Goal: Task Accomplishment & Management: Complete application form

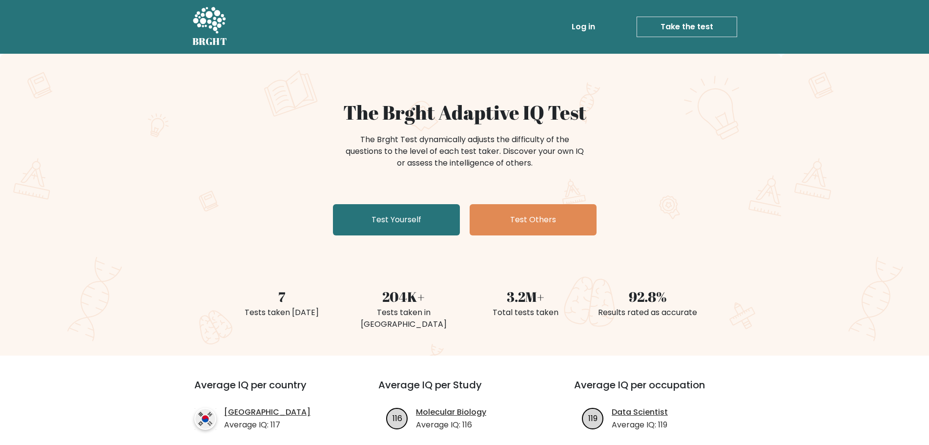
click at [674, 24] on link "Take the test" at bounding box center [687, 27] width 101 height 21
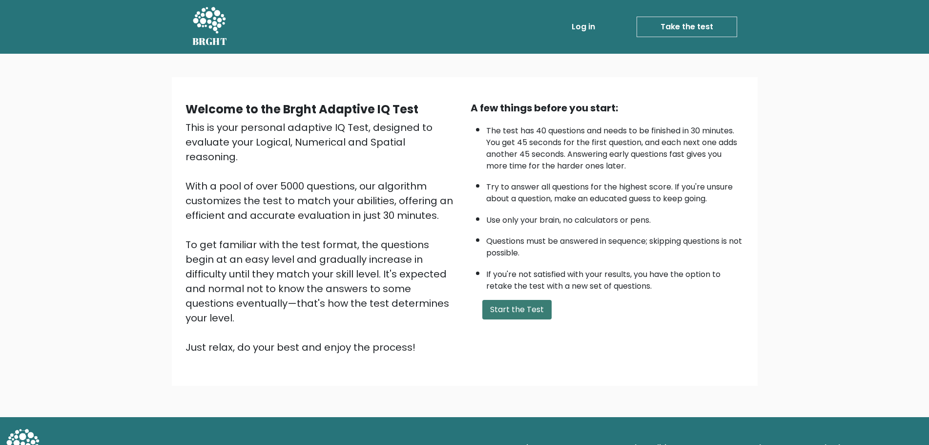
click at [538, 304] on button "Start the Test" at bounding box center [516, 310] width 69 height 20
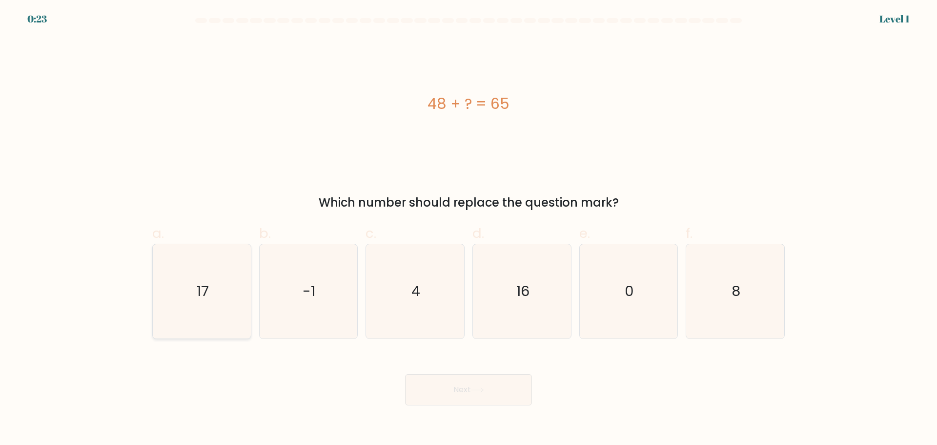
click at [195, 263] on icon "17" at bounding box center [202, 291] width 94 height 94
click at [469, 229] on input "a. 17" at bounding box center [469, 226] width 0 height 6
radio input "true"
click at [476, 385] on button "Next" at bounding box center [468, 389] width 127 height 31
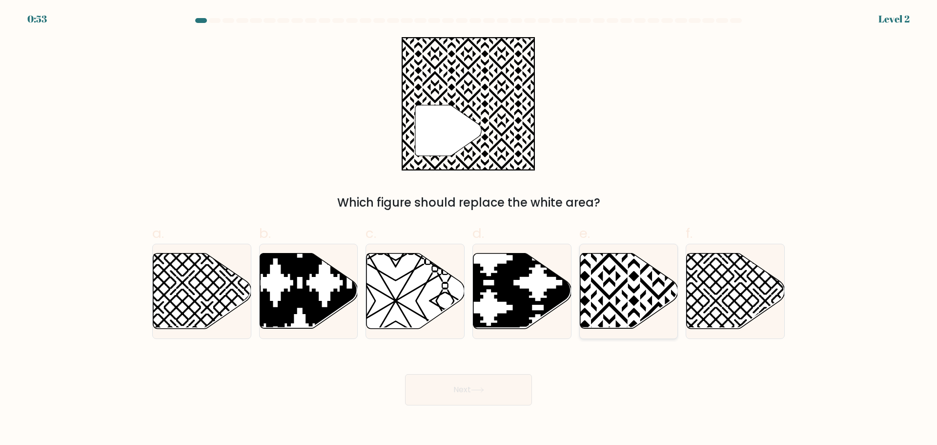
click at [641, 310] on icon at bounding box center [629, 290] width 98 height 75
click at [469, 229] on input "e." at bounding box center [469, 226] width 0 height 6
radio input "true"
click at [482, 396] on button "Next" at bounding box center [468, 389] width 127 height 31
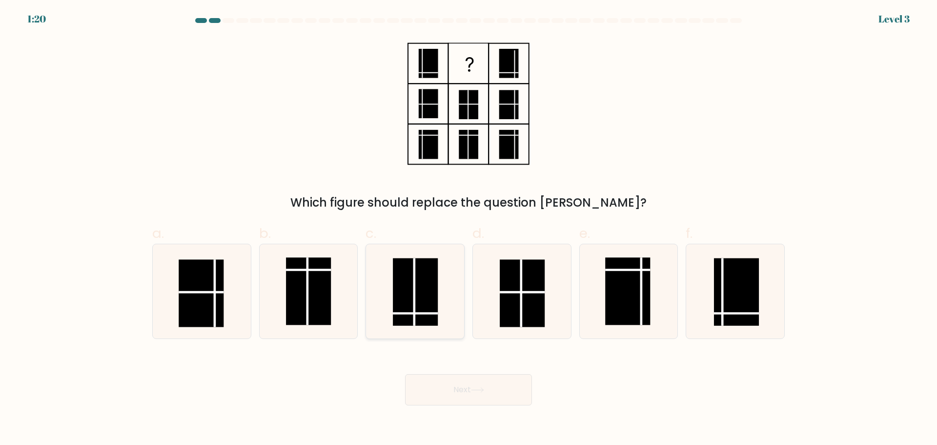
click at [425, 280] on rect at bounding box center [415, 291] width 45 height 67
click at [469, 229] on input "c." at bounding box center [469, 226] width 0 height 6
radio input "true"
click at [474, 389] on icon at bounding box center [477, 389] width 13 height 5
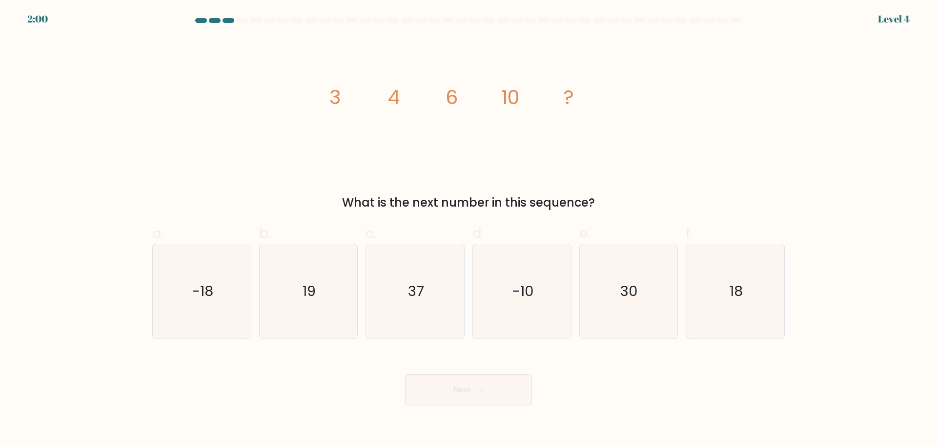
click at [497, 399] on button "Next" at bounding box center [468, 389] width 127 height 31
click at [222, 300] on icon "-18" at bounding box center [202, 291] width 94 height 94
click at [469, 229] on input "a. -18" at bounding box center [469, 226] width 0 height 6
radio input "true"
click at [707, 288] on icon "18" at bounding box center [735, 291] width 94 height 94
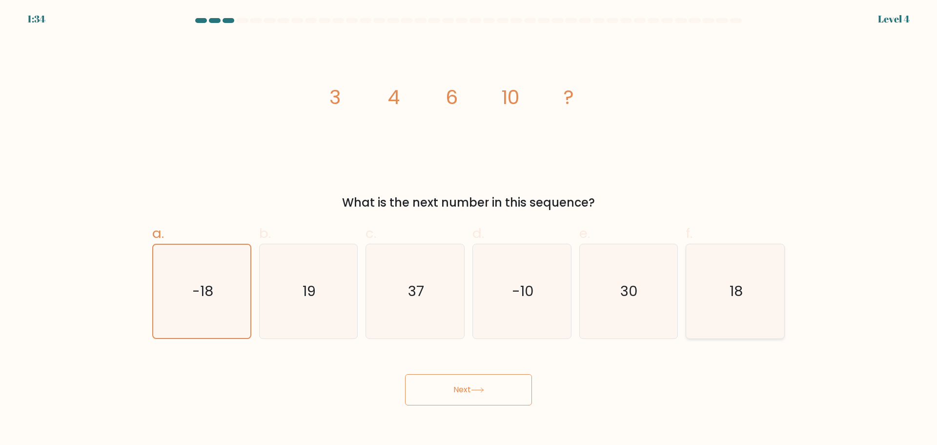
click at [469, 229] on input "f. 18" at bounding box center [469, 226] width 0 height 6
radio input "true"
click at [478, 387] on icon at bounding box center [477, 389] width 13 height 5
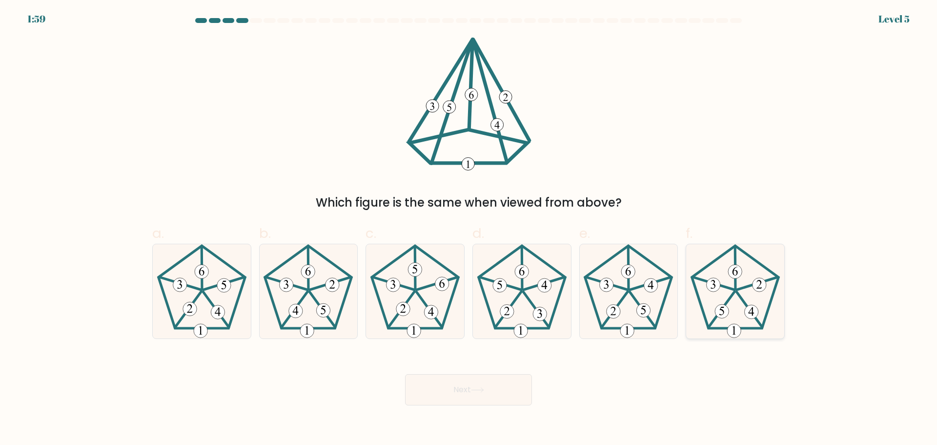
click at [758, 318] on icon at bounding box center [735, 291] width 94 height 94
click at [469, 229] on input "f." at bounding box center [469, 226] width 0 height 6
radio input "true"
click at [496, 384] on button "Next" at bounding box center [468, 389] width 127 height 31
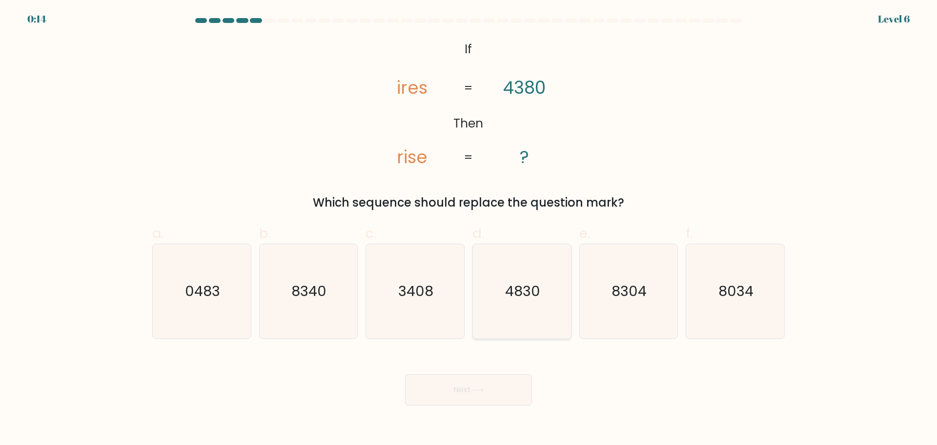
click at [544, 302] on icon "4830" at bounding box center [522, 291] width 94 height 94
click at [469, 229] on input "d. 4830" at bounding box center [469, 226] width 0 height 6
radio input "true"
click at [477, 398] on button "Next" at bounding box center [468, 389] width 127 height 31
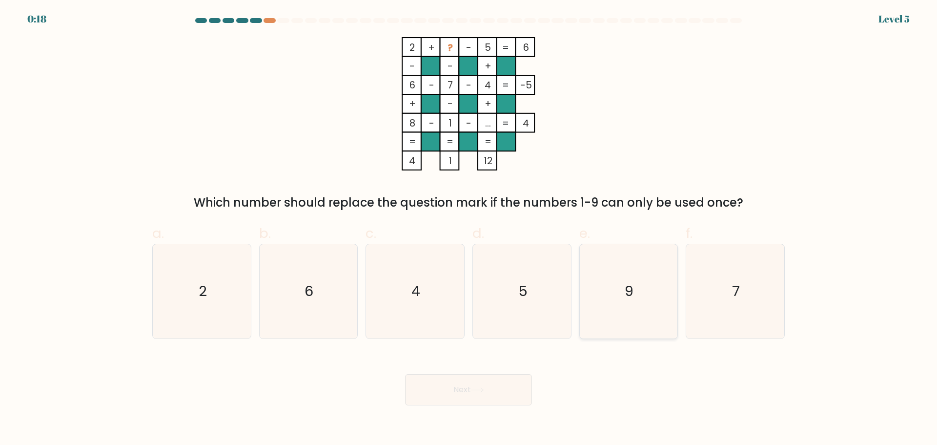
click at [646, 290] on icon "9" at bounding box center [628, 291] width 94 height 94
click at [469, 229] on input "e. 9" at bounding box center [469, 226] width 0 height 6
radio input "true"
click at [485, 397] on button "Next" at bounding box center [468, 389] width 127 height 31
click at [431, 389] on button "Next" at bounding box center [468, 389] width 127 height 31
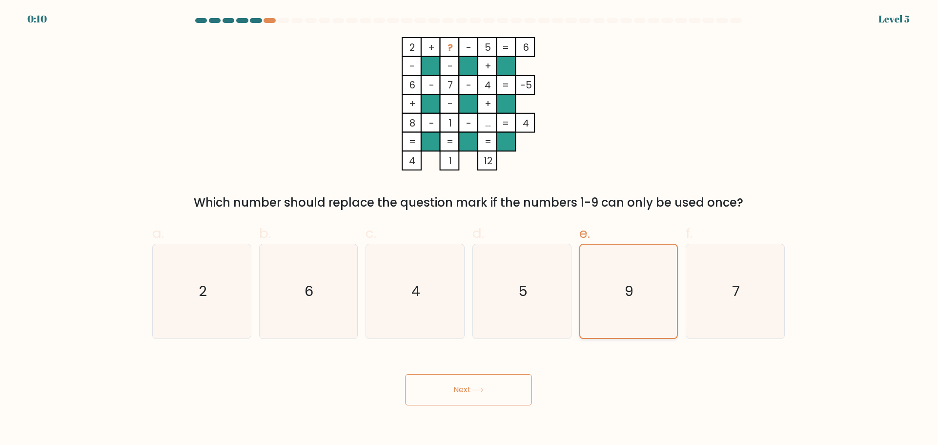
click at [621, 275] on icon "9" at bounding box center [628, 291] width 93 height 93
click at [469, 229] on input "e. 9" at bounding box center [469, 226] width 0 height 6
click at [490, 395] on button "Next" at bounding box center [468, 389] width 127 height 31
click at [451, 392] on button "Next" at bounding box center [468, 389] width 127 height 31
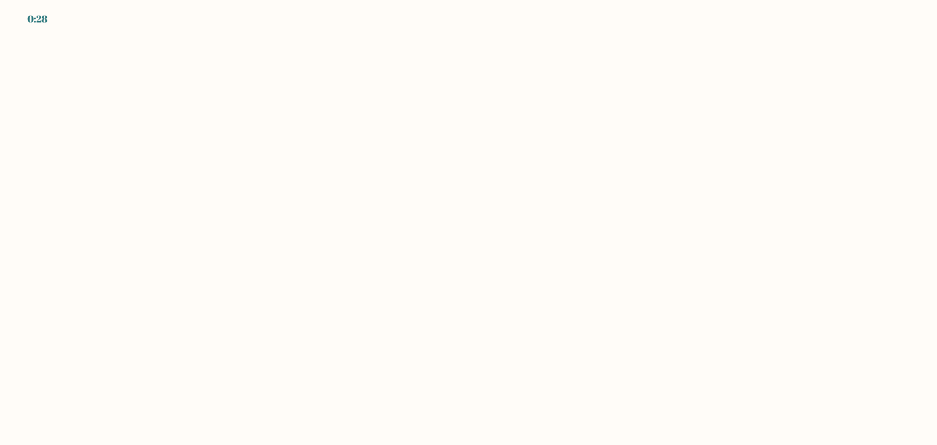
click at [671, 297] on body "0:28" at bounding box center [468, 222] width 937 height 445
drag, startPoint x: 693, startPoint y: 374, endPoint x: 124, endPoint y: 46, distance: 657.0
click at [124, 46] on body "0:20" at bounding box center [468, 222] width 937 height 445
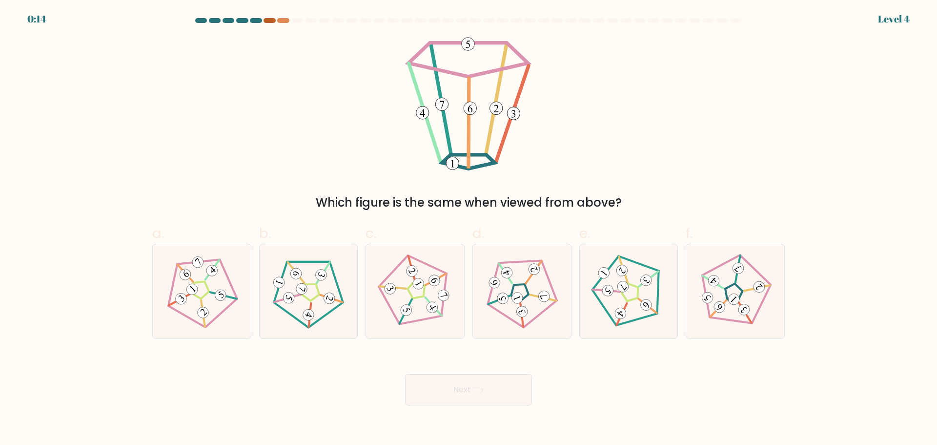
click at [267, 21] on div at bounding box center [270, 20] width 12 height 5
click at [268, 21] on div at bounding box center [270, 20] width 12 height 5
